Goal: Task Accomplishment & Management: Use online tool/utility

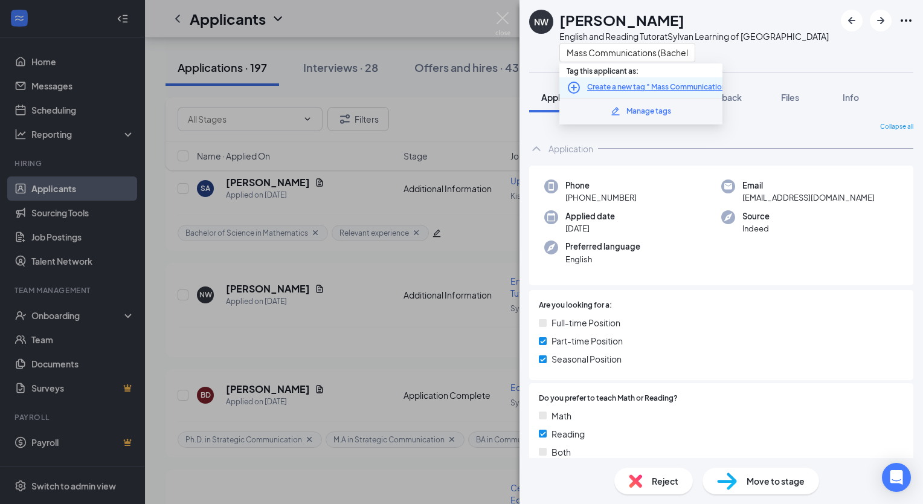
scroll to position [242, 0]
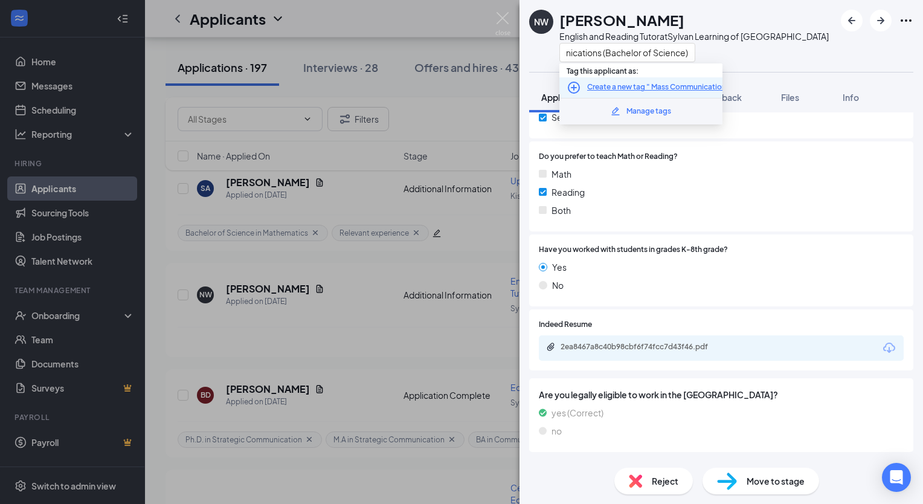
type input "Mass Communications (Bachelor of Science)"
click at [575, 86] on icon "PlusCircle" at bounding box center [573, 87] width 14 height 14
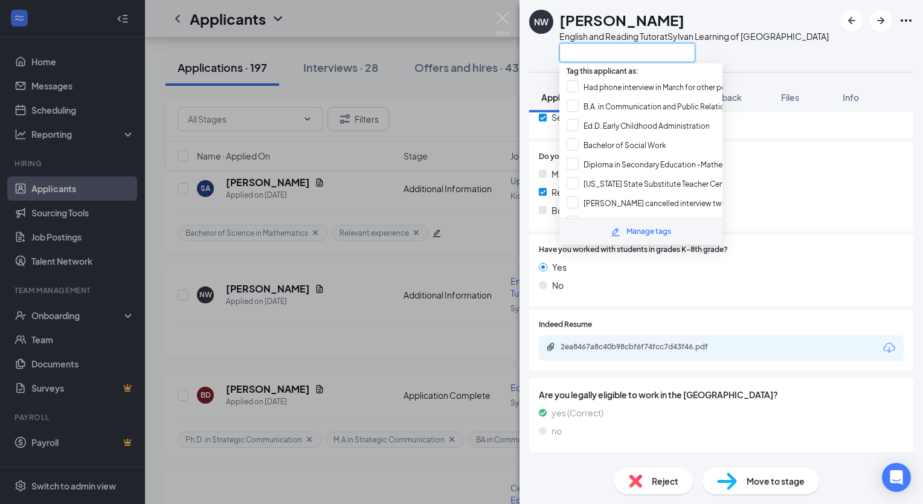
paste input "Mass Communications (Bachelor of Science)"
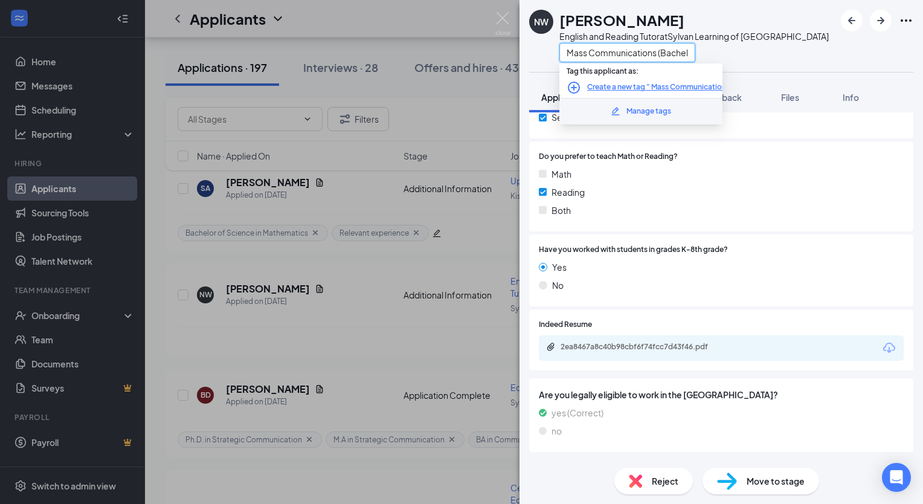
scroll to position [0, 57]
type input "Mass Communications (Bachelor of Science)"
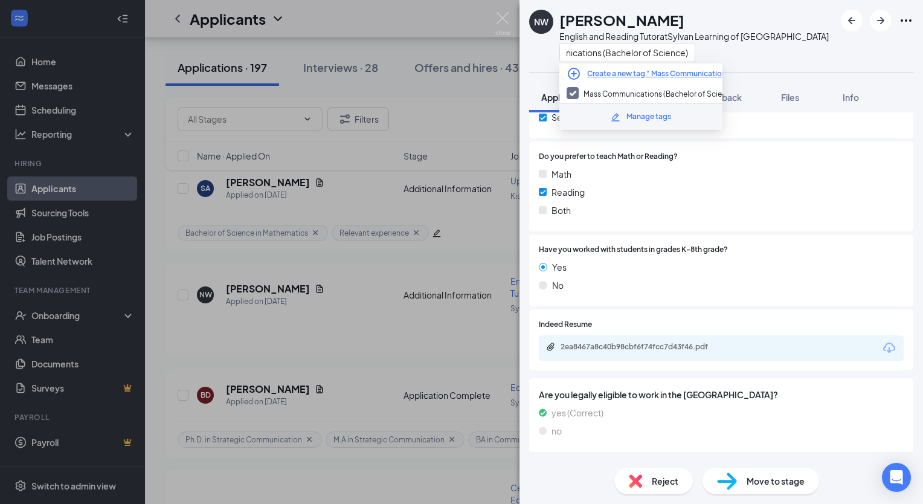
scroll to position [0, 0]
click at [795, 54] on div "NW [PERSON_NAME] English and Reading Tutor at Sylvan Learning of Catonsville Ma…" at bounding box center [720, 36] width 403 height 72
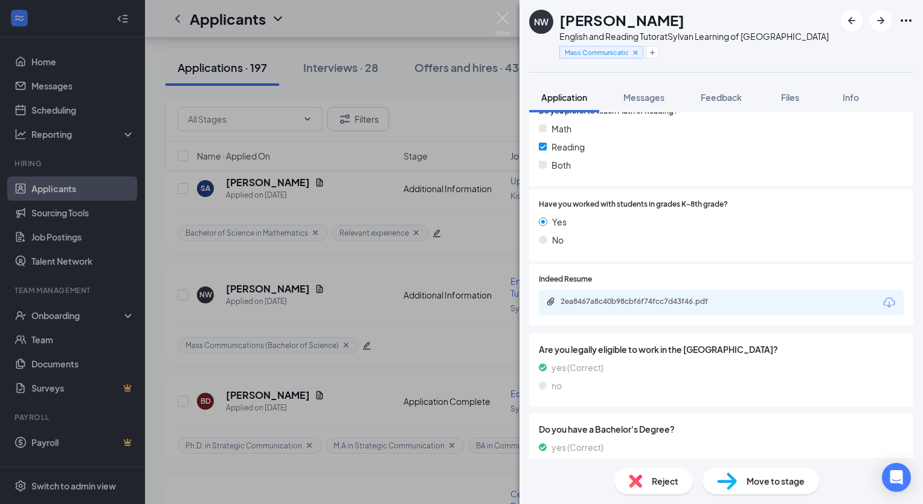
scroll to position [341, 0]
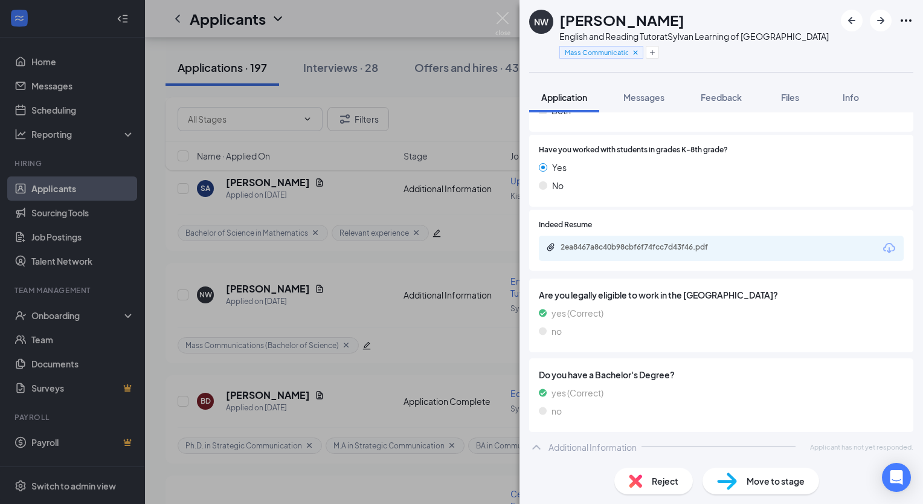
click at [755, 483] on span "Move to stage" at bounding box center [775, 480] width 58 height 13
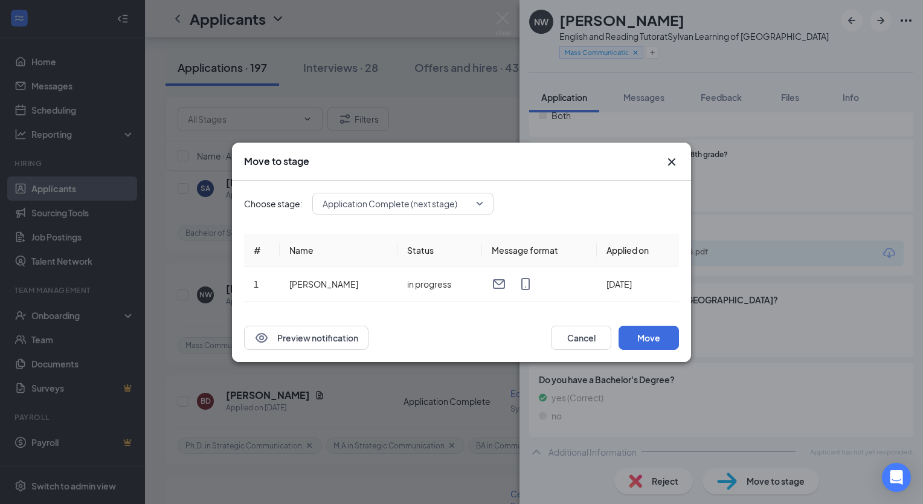
click at [671, 162] on icon "Cross" at bounding box center [671, 161] width 7 height 7
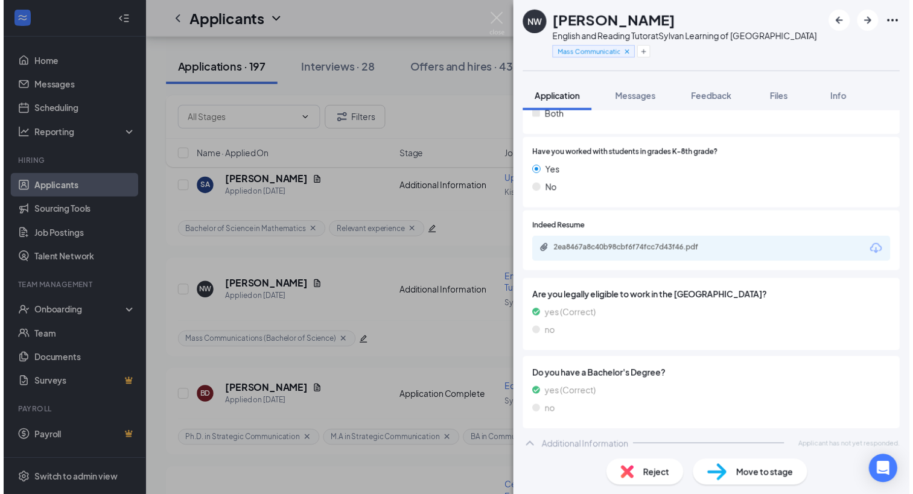
scroll to position [341, 0]
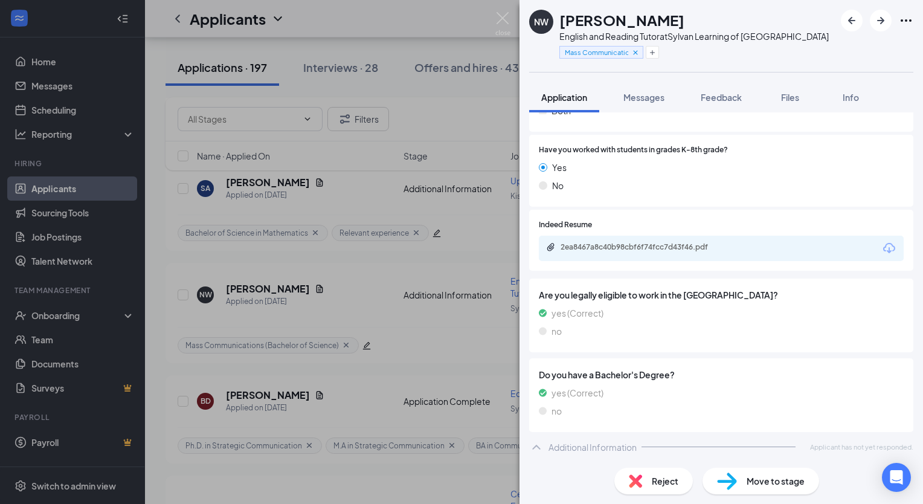
click at [537, 446] on icon "ChevronUp" at bounding box center [536, 446] width 8 height 5
click at [502, 18] on img at bounding box center [502, 24] width 15 height 24
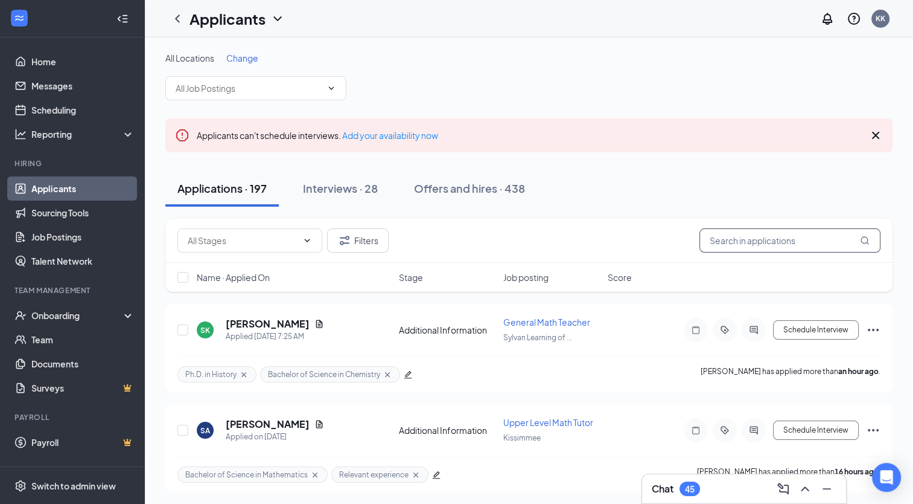
click at [736, 238] on input "text" at bounding box center [790, 240] width 181 height 24
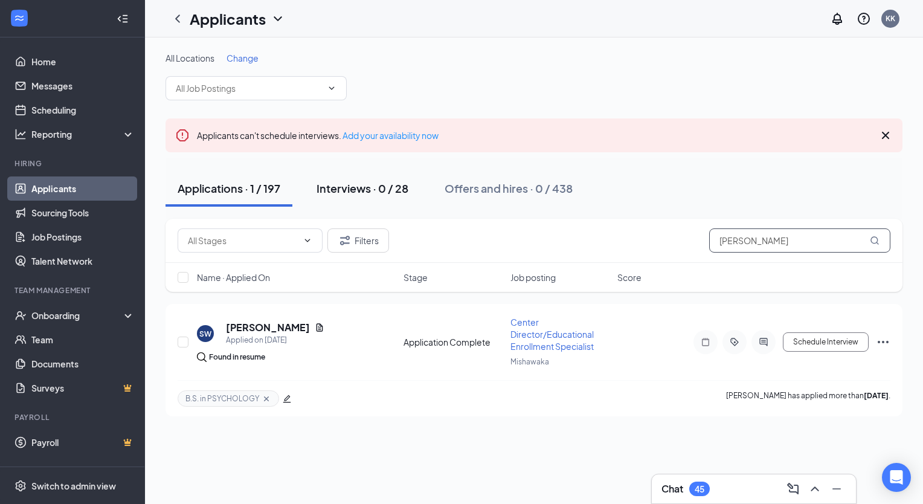
type input "[PERSON_NAME]"
click at [357, 189] on div "Interviews · 0 / 28" at bounding box center [362, 188] width 92 height 15
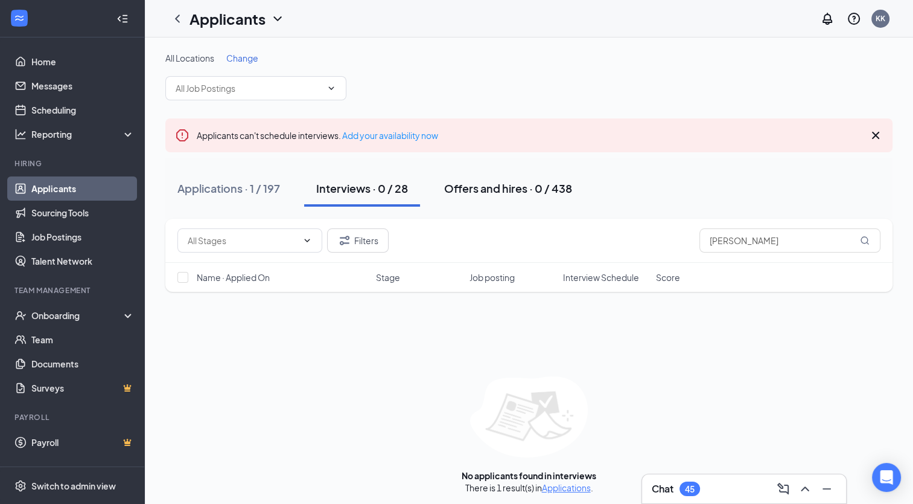
click at [493, 181] on div "Offers and hires · 0 / 438" at bounding box center [508, 188] width 128 height 15
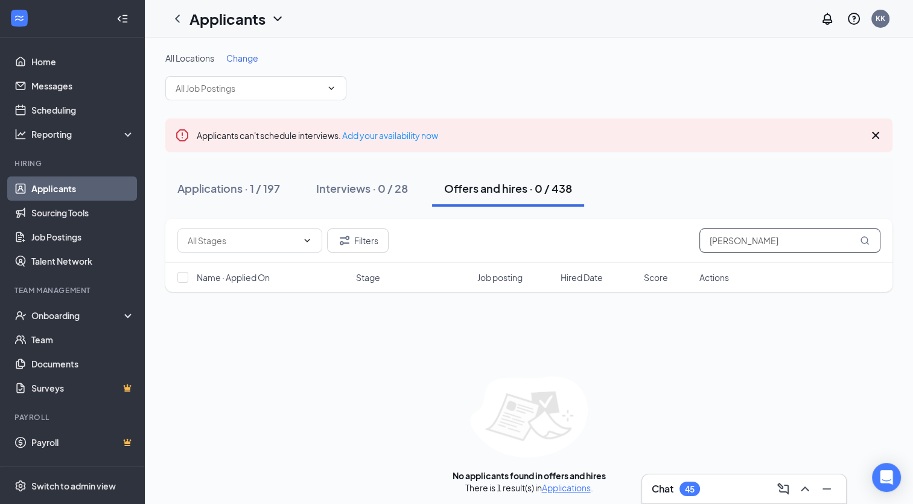
drag, startPoint x: 708, startPoint y: 241, endPoint x: 753, endPoint y: 237, distance: 46.0
click at [753, 238] on input "[PERSON_NAME]" at bounding box center [790, 240] width 181 height 24
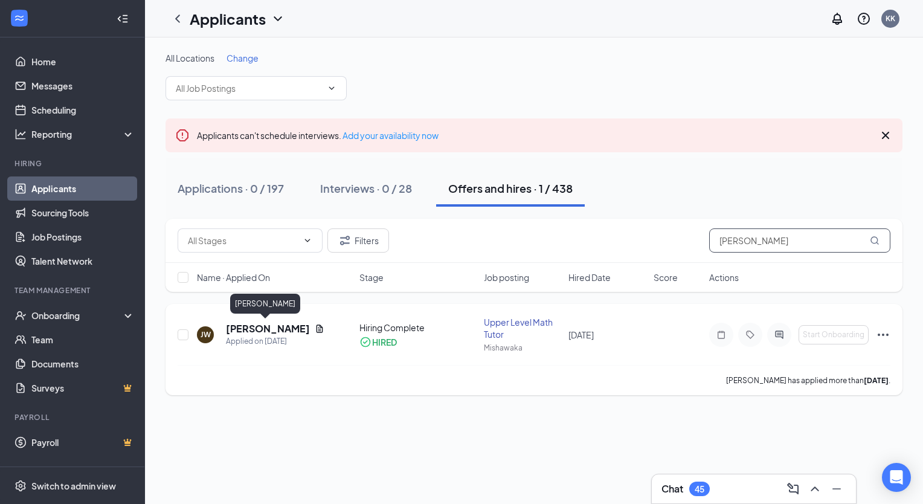
type input "[PERSON_NAME]"
click at [264, 332] on h5 "[PERSON_NAME]" at bounding box center [268, 328] width 84 height 13
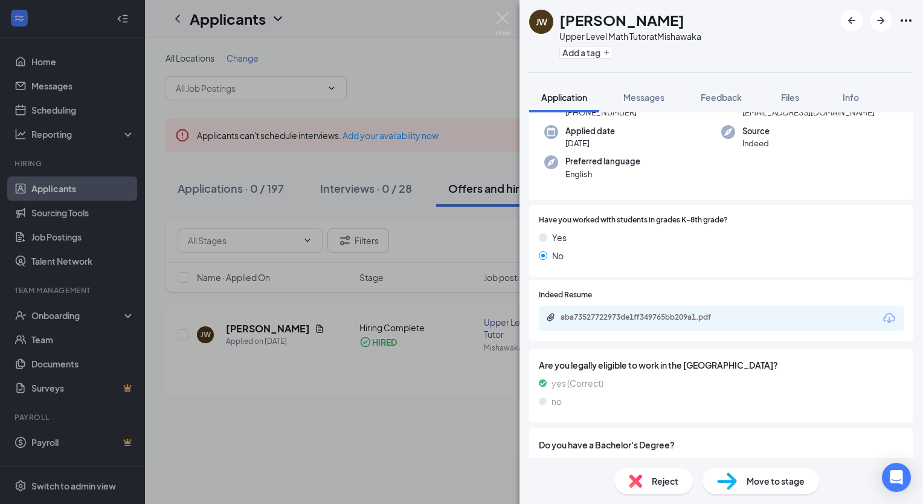
scroll to position [132, 0]
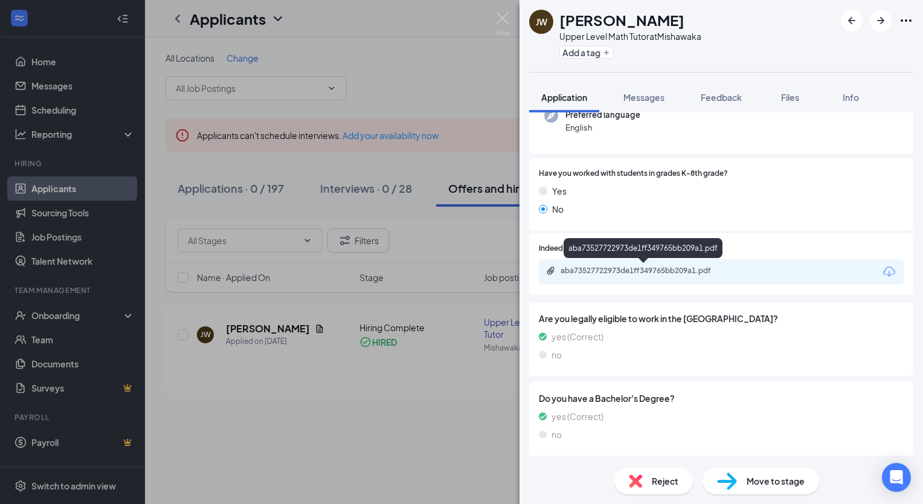
click at [633, 273] on div "aba73527722973de1ff349765bb209a1.pdf" at bounding box center [644, 271] width 169 height 10
